Goal: Complete application form

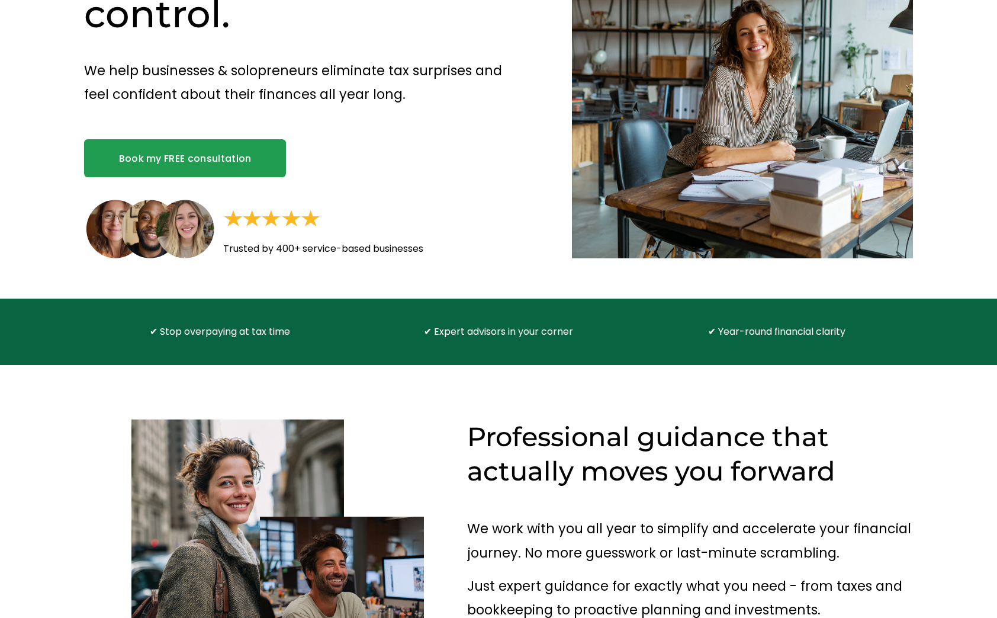
scroll to position [59, 0]
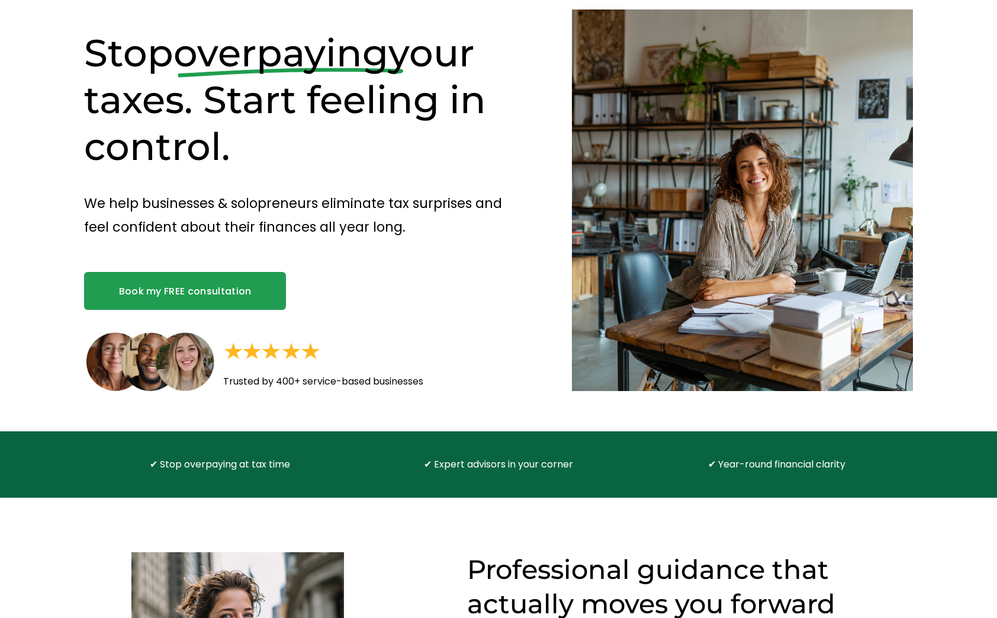
click at [220, 275] on link "Book my FREE consultation" at bounding box center [185, 291] width 202 height 38
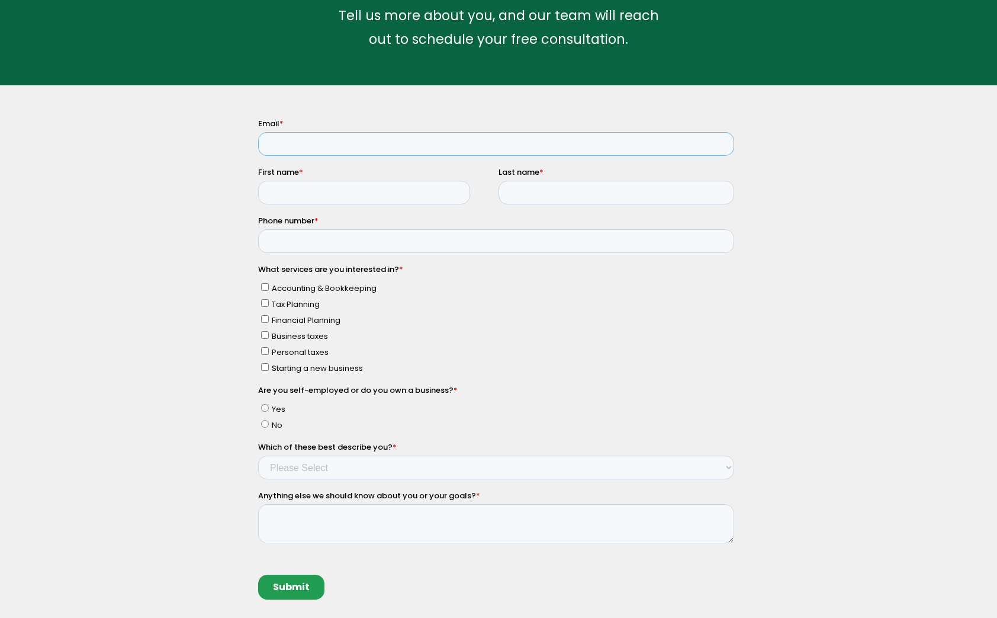
click at [313, 140] on input "Email *" at bounding box center [496, 144] width 476 height 24
type input "manassehjmatossian@gmail.com"
click at [323, 185] on input "First name *" at bounding box center [364, 193] width 212 height 24
type input "Manasseh"
type input "Matossian"
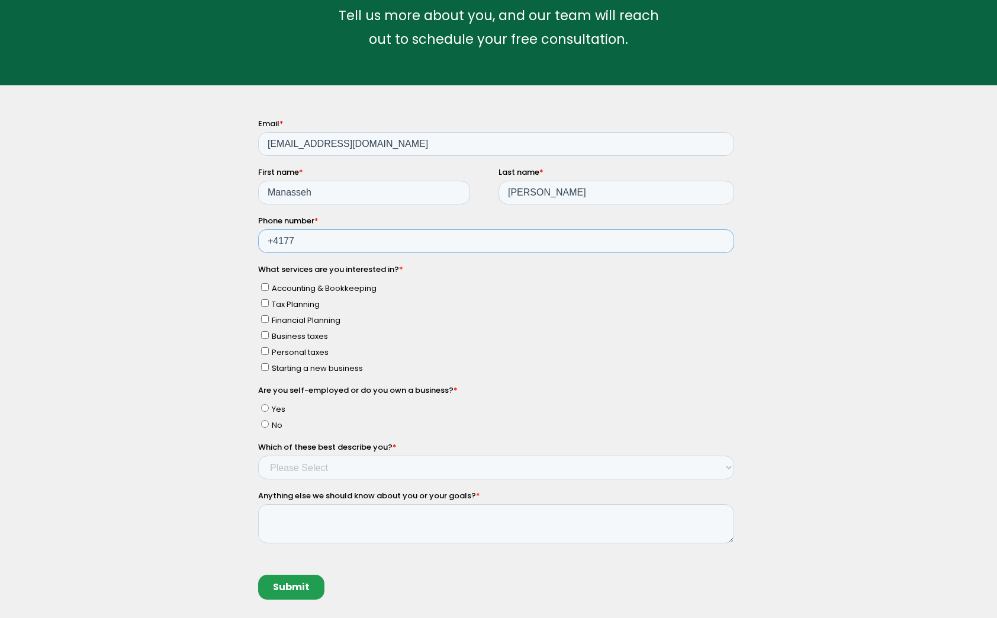
type input "+41774453547"
click at [310, 302] on span "Tax Planning" at bounding box center [296, 303] width 48 height 11
click at [269, 302] on input "Tax Planning" at bounding box center [265, 303] width 8 height 8
checkbox input "true"
click at [307, 352] on span "Personal taxes" at bounding box center [300, 351] width 57 height 11
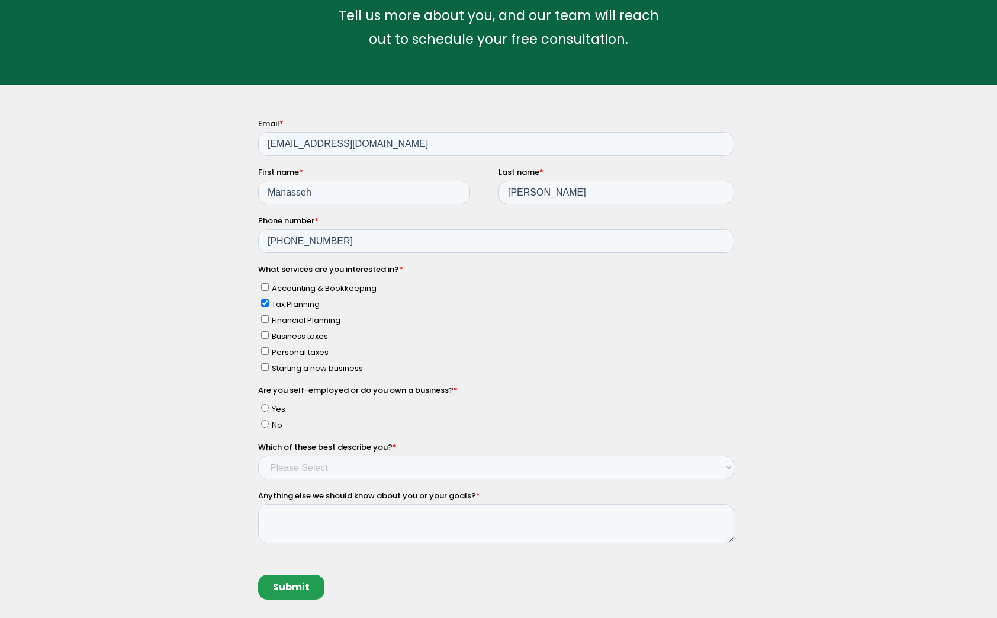
click at [269, 352] on input "Personal taxes" at bounding box center [265, 351] width 8 height 8
checkbox input "true"
click at [302, 303] on span "Tax Planning" at bounding box center [296, 303] width 48 height 11
click at [269, 303] on input "Tax Planning" at bounding box center [265, 303] width 8 height 8
checkbox input "false"
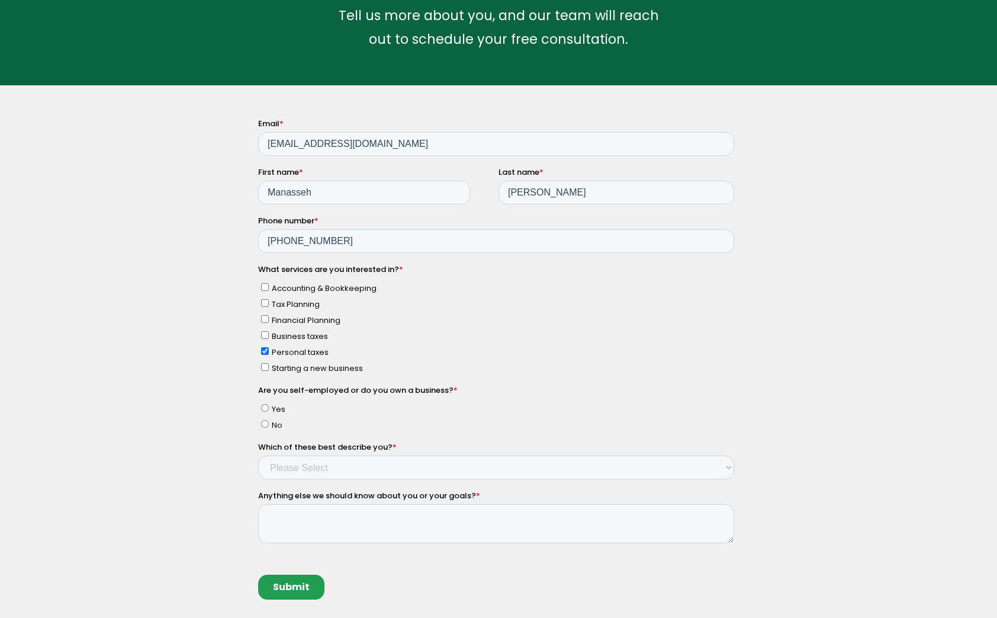
click at [265, 425] on input "No" at bounding box center [265, 424] width 8 height 8
radio input "true"
click at [298, 470] on select "Please Select Income < $100k Income between $100k-$250k Income between $250k-$5…" at bounding box center [496, 467] width 476 height 24
select select "Income between $100k-$350k"
click at [258, 455] on select "Please Select Income < $100k Income between $100k-$250k Income between $250k-$5…" at bounding box center [496, 467] width 476 height 24
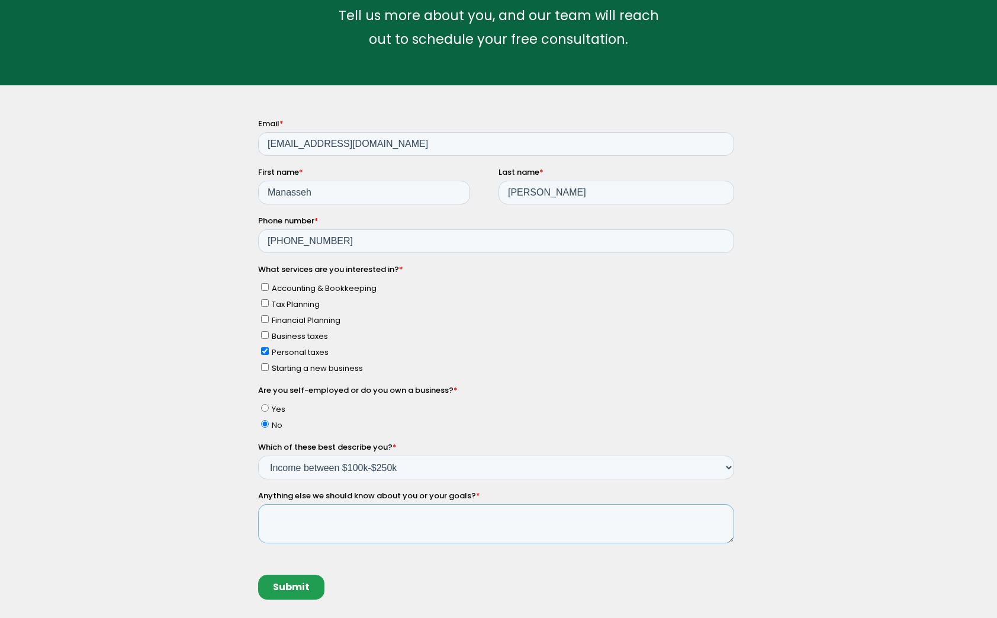
click at [313, 522] on textarea "Anything else we should know about you or your goals? *" at bounding box center [496, 523] width 476 height 39
click at [283, 510] on textarea "Hi I filed for an extension for my taxes in April" at bounding box center [496, 523] width 476 height 39
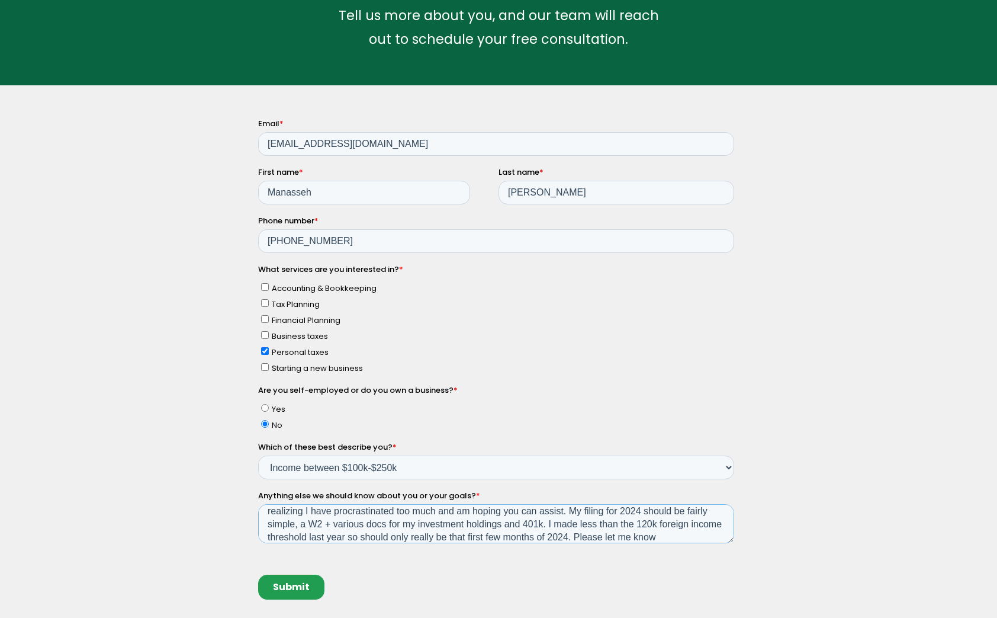
scroll to position [45, 0]
type textarea "Hi I moved abroad in the summer of 2024. When it came time to file for that FY …"
click at [295, 578] on input "Submit" at bounding box center [291, 586] width 66 height 25
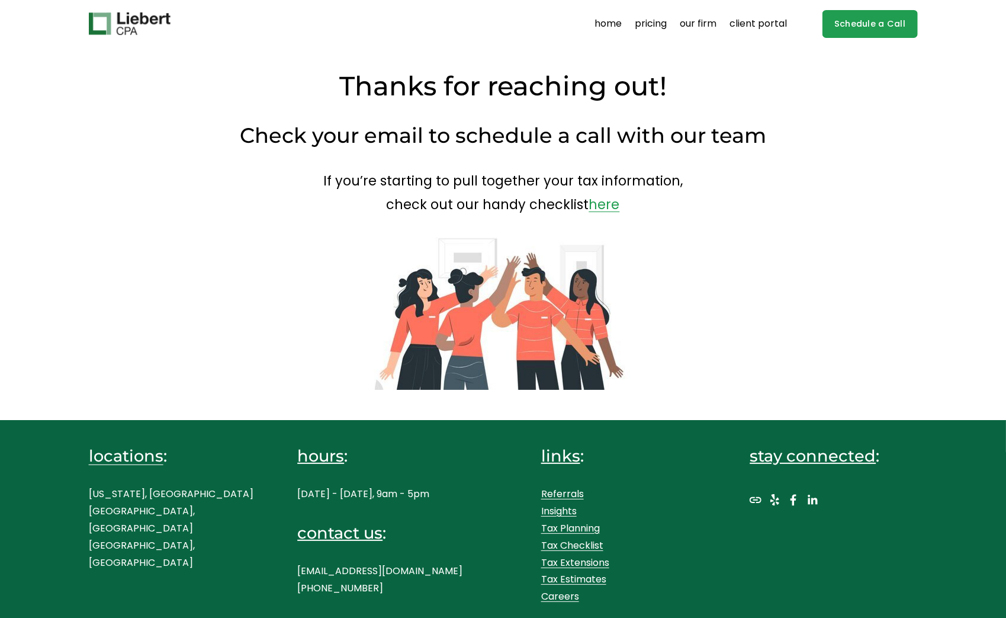
click at [602, 207] on link "here" at bounding box center [604, 204] width 31 height 19
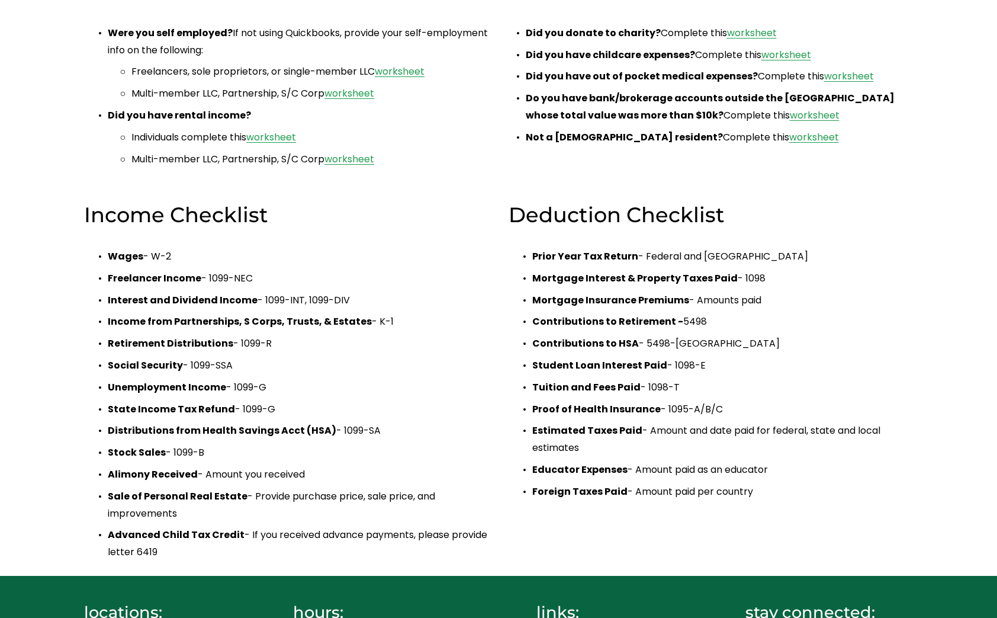
scroll to position [296, 0]
